Goal: Find specific page/section: Locate a particular part of the current website

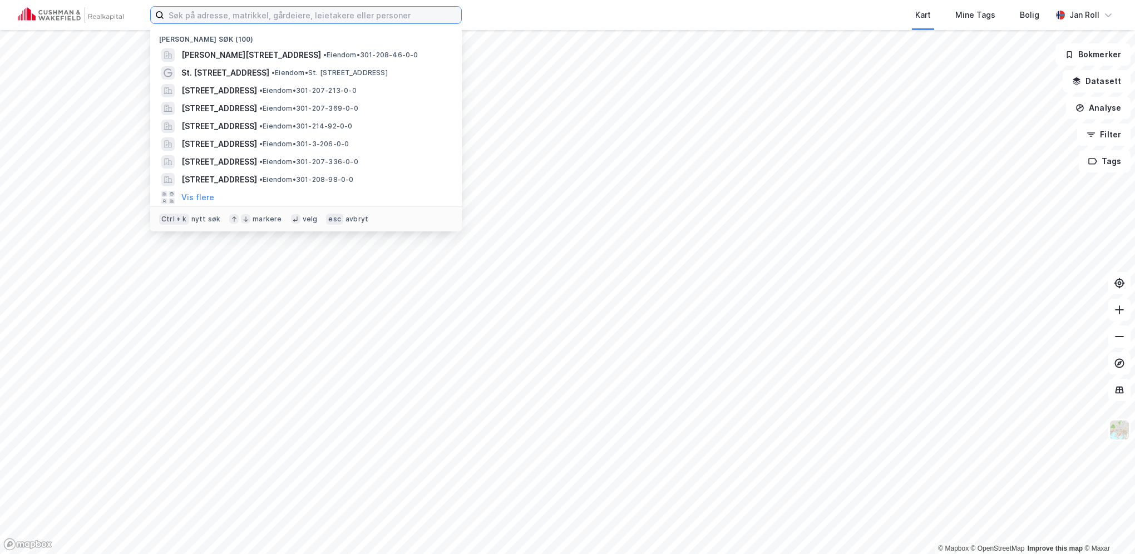
click at [373, 19] on input at bounding box center [312, 15] width 297 height 17
paste input "[STREET_ADDRESS]"
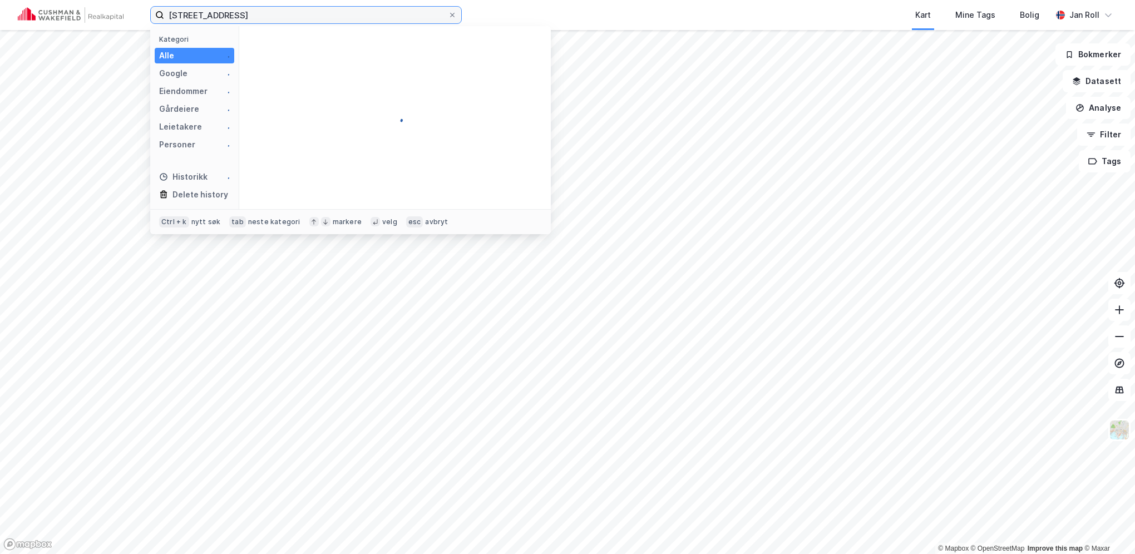
type input "[STREET_ADDRESS]"
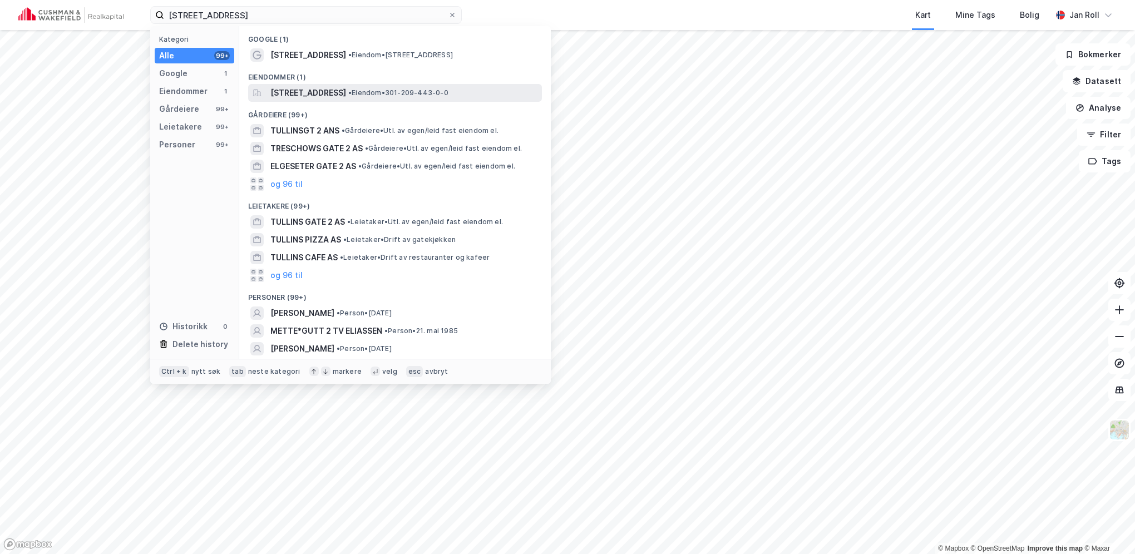
click at [414, 93] on span "• Eiendom • 301-209-443-0-0" at bounding box center [398, 92] width 100 height 9
